Goal: Information Seeking & Learning: Find specific fact

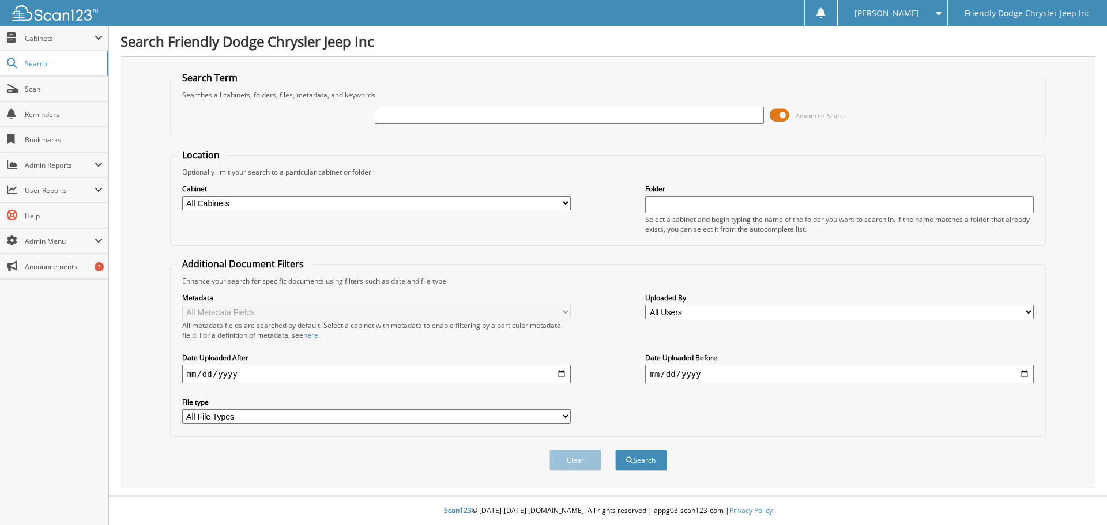
click at [451, 114] on input "text" at bounding box center [569, 115] width 389 height 17
type input "6078568"
click at [615, 450] on button "Search" at bounding box center [641, 460] width 52 height 21
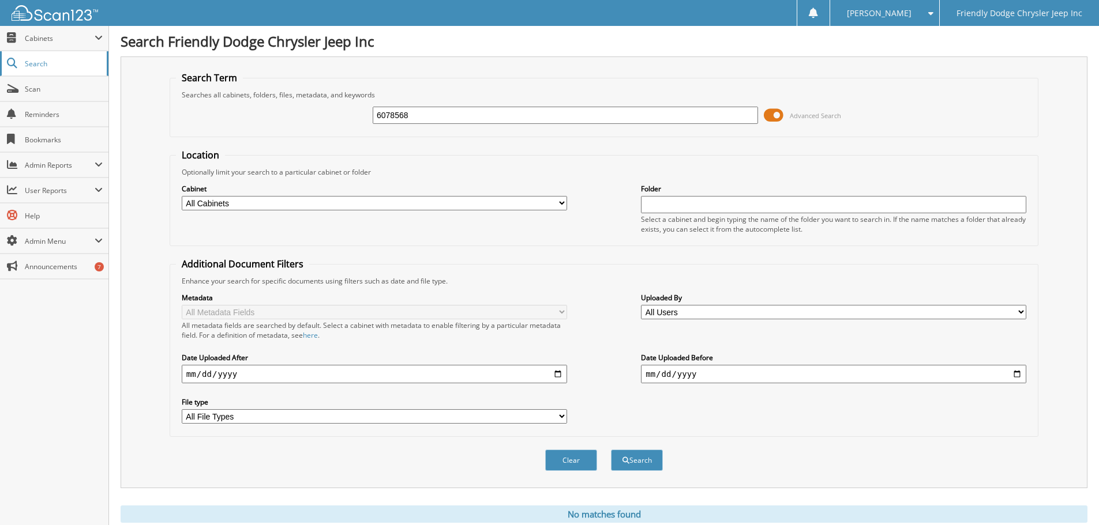
click at [29, 63] on span "Search" at bounding box center [63, 64] width 76 height 10
